Goal: Task Accomplishment & Management: Complete application form

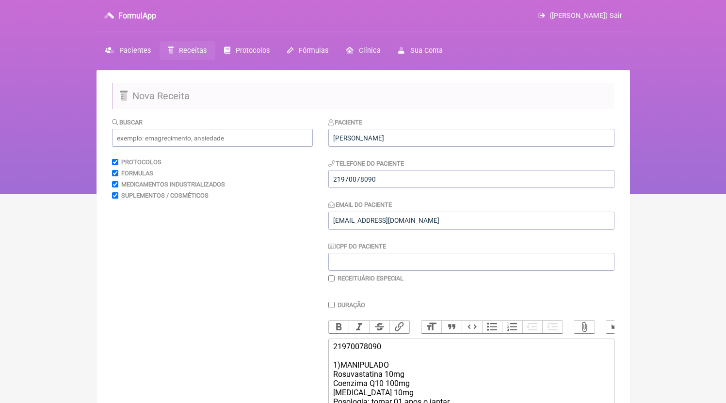
scroll to position [224, 0]
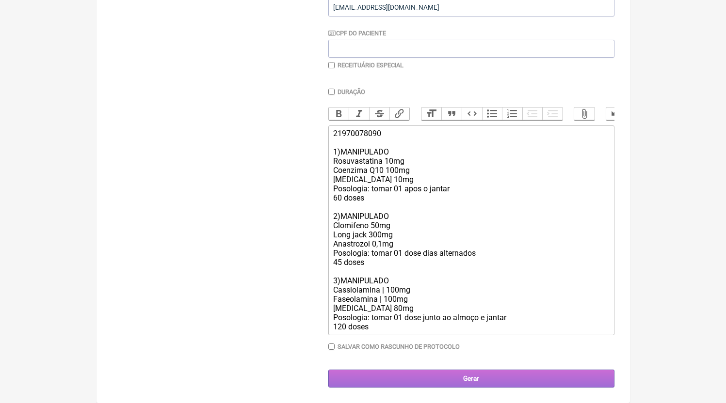
click at [454, 378] on input "Gerar" at bounding box center [471, 379] width 286 height 18
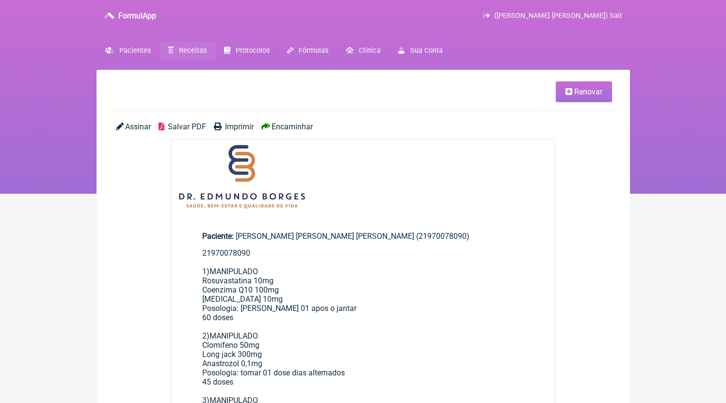
click at [181, 127] on span "Salvar PDF" at bounding box center [187, 126] width 38 height 9
click at [185, 50] on span "Receitas" at bounding box center [193, 51] width 28 height 8
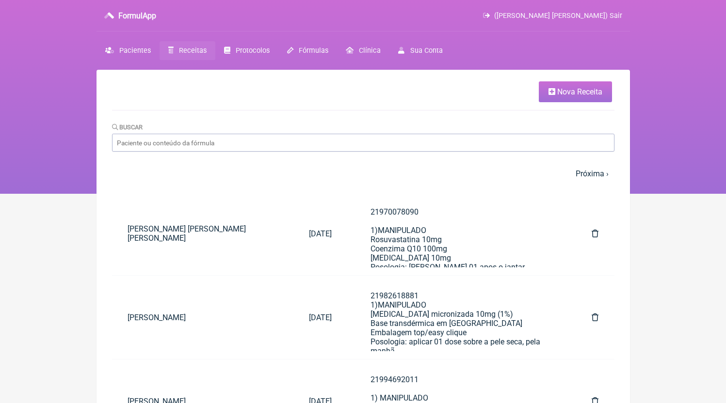
click at [551, 98] on link "Nova Receita" at bounding box center [575, 91] width 73 height 21
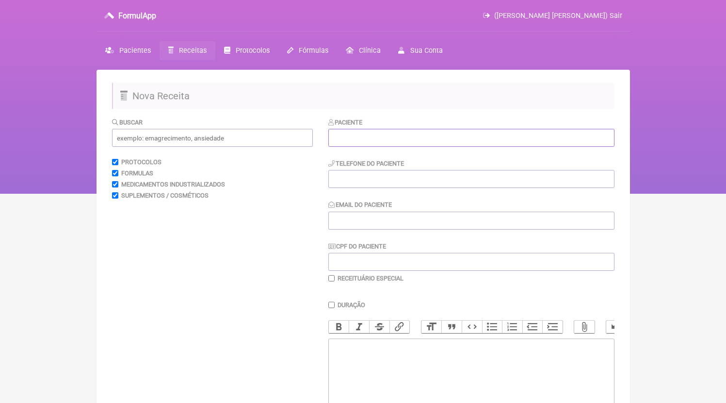
click at [456, 147] on input "text" at bounding box center [471, 138] width 286 height 18
paste input "LUANA D`[PERSON_NAME],"
type input "LUANA D`[PERSON_NAME]"
drag, startPoint x: 408, startPoint y: 195, endPoint x: 404, endPoint y: 188, distance: 8.7
click at [405, 190] on div "Paciente LUANA D`[PERSON_NAME] Telefone do Paciente Email do Paciente CPF do Pa…" at bounding box center [471, 199] width 286 height 165
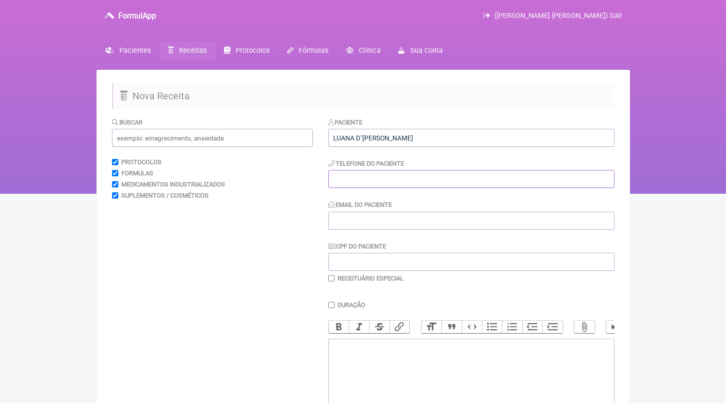
click at [404, 187] on input "tel" at bounding box center [471, 179] width 286 height 18
paste input "21974207723"
type input "21974207723"
click at [396, 366] on trix-editor at bounding box center [471, 397] width 286 height 116
paste trix-editor "<div>21974207723</div>"
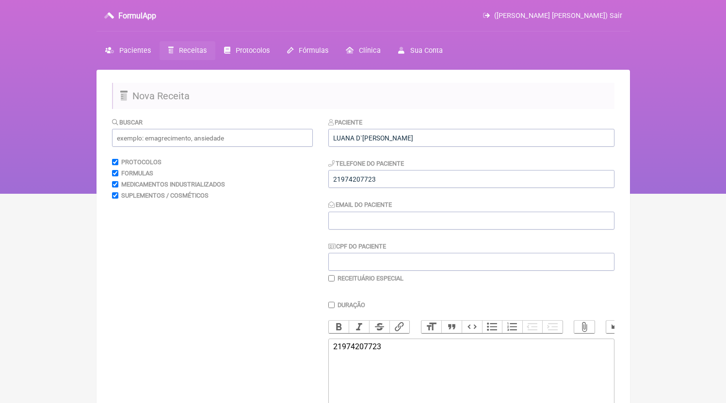
type trix-editor "<div>21974207723</div>"
click at [367, 225] on input "Email do Paciente" at bounding box center [471, 221] width 286 height 18
type input "[EMAIL_ADDRESS][DOMAIN_NAME]"
click at [334, 181] on input "21974207723" at bounding box center [471, 179] width 286 height 18
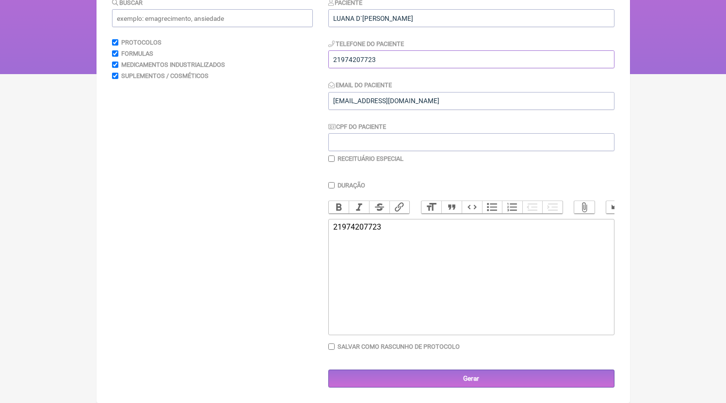
type input "21974207723"
click at [399, 262] on trix-editor "21974207723" at bounding box center [471, 277] width 286 height 116
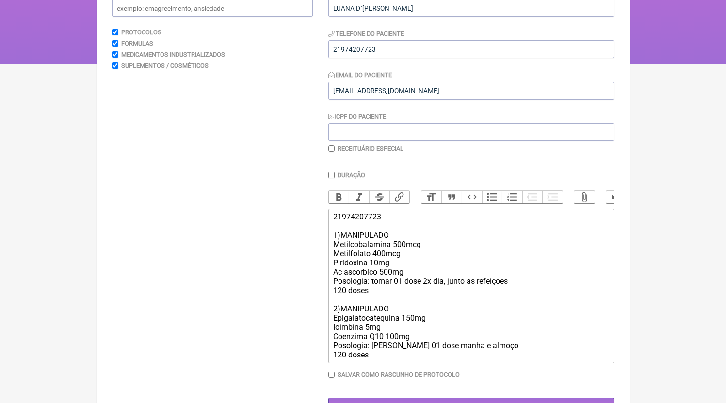
type trix-editor "<div>21974207723<br><br>1)MANIPULADO<br>Metilcobalamina 500mcg<br>Metilfolato 4…"
